Goal: Find specific page/section

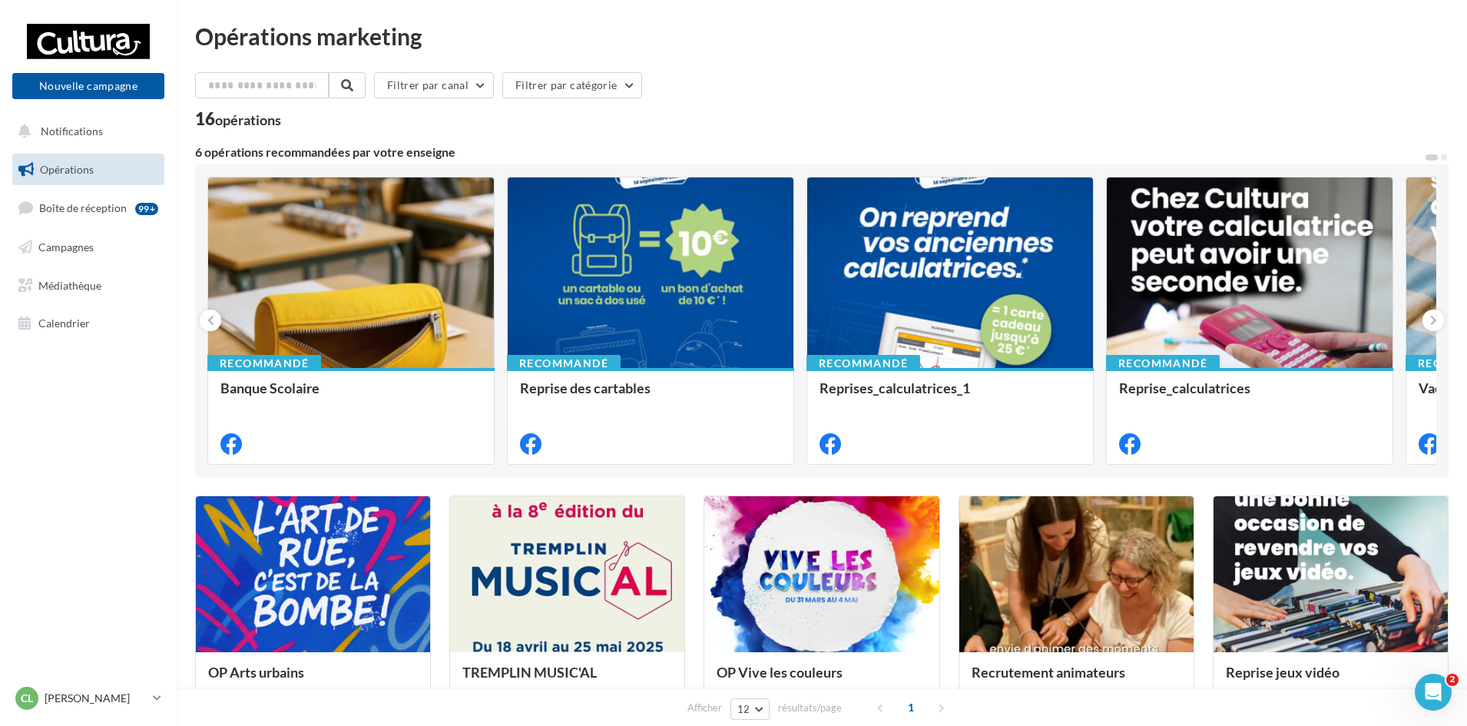
click at [86, 173] on span "Opérations" at bounding box center [67, 169] width 54 height 13
click at [80, 240] on span "Campagnes" at bounding box center [65, 246] width 55 height 13
